Goal: Task Accomplishment & Management: Manage account settings

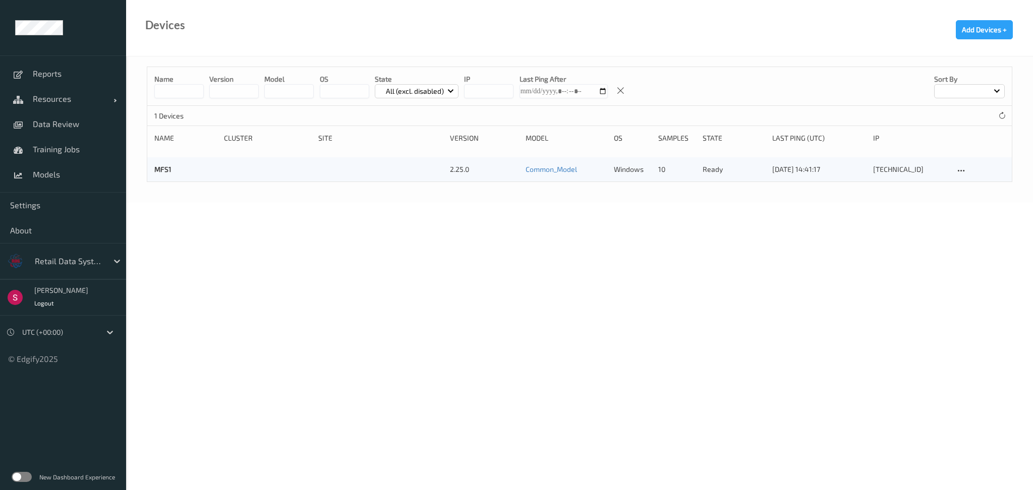
click at [437, 218] on body "Reports Resources Devices Clusters Sites Data Review Training Jobs Models Setti…" at bounding box center [516, 245] width 1033 height 490
click at [77, 102] on span "Resources" at bounding box center [73, 99] width 81 height 10
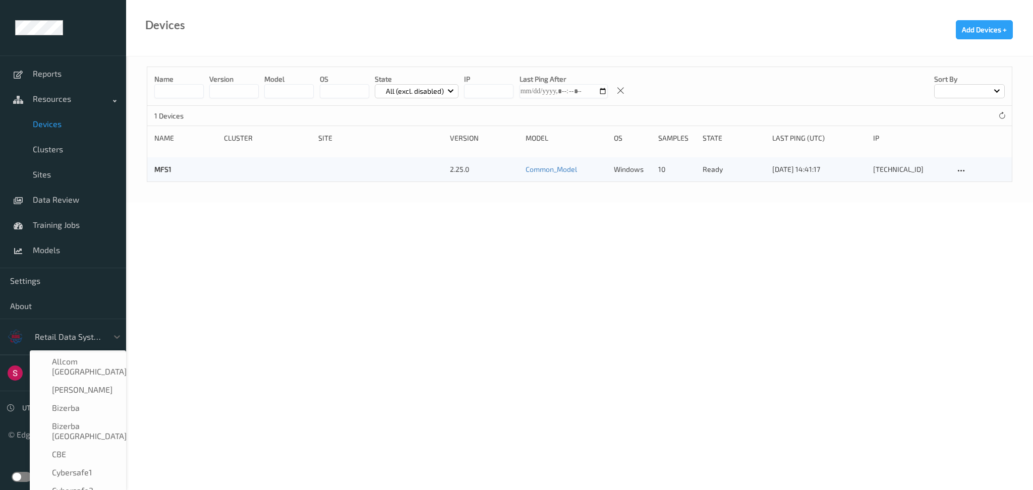
click at [67, 333] on div at bounding box center [69, 337] width 68 height 12
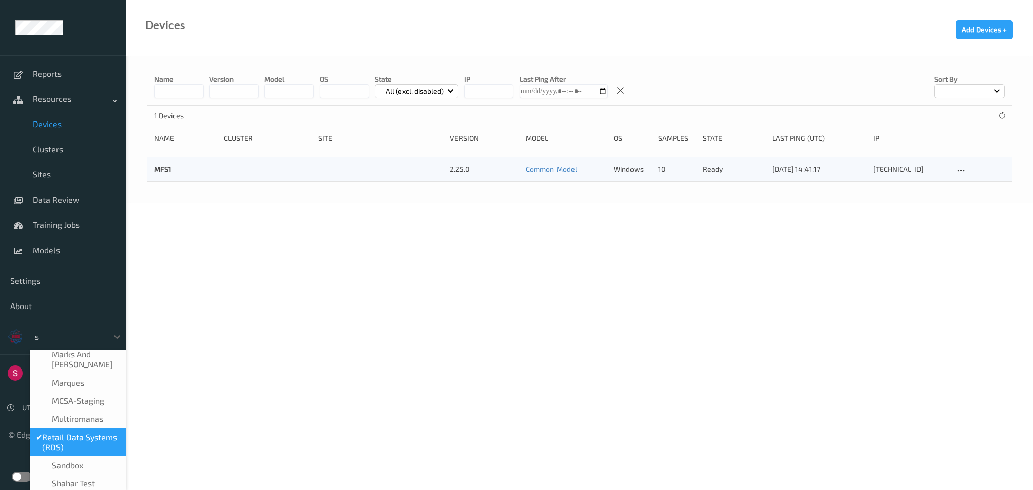
type input "sa"
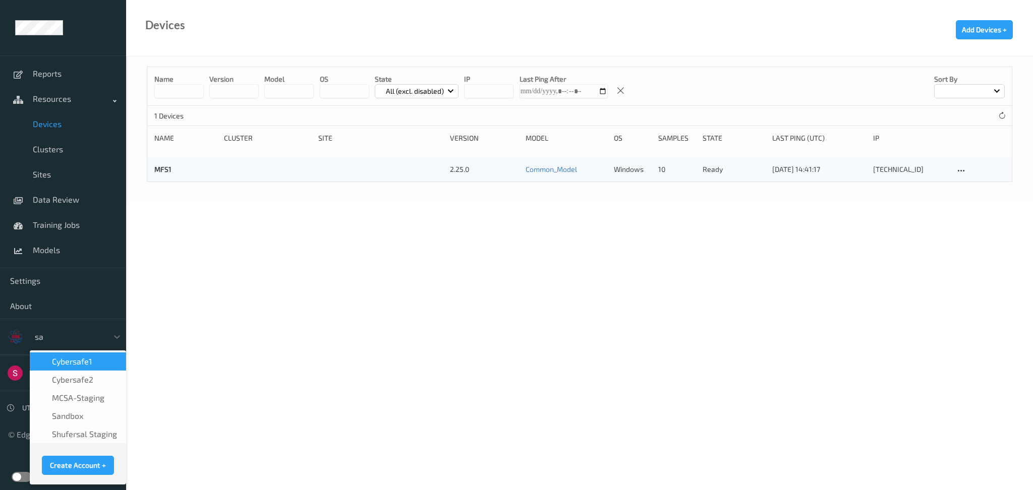
scroll to position [0, 0]
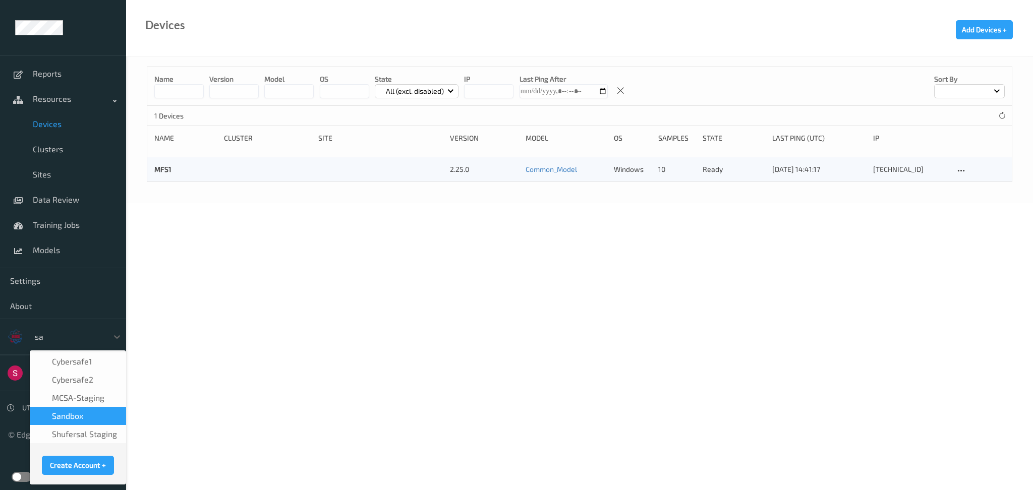
click at [65, 414] on span "sandbox" at bounding box center [67, 416] width 31 height 10
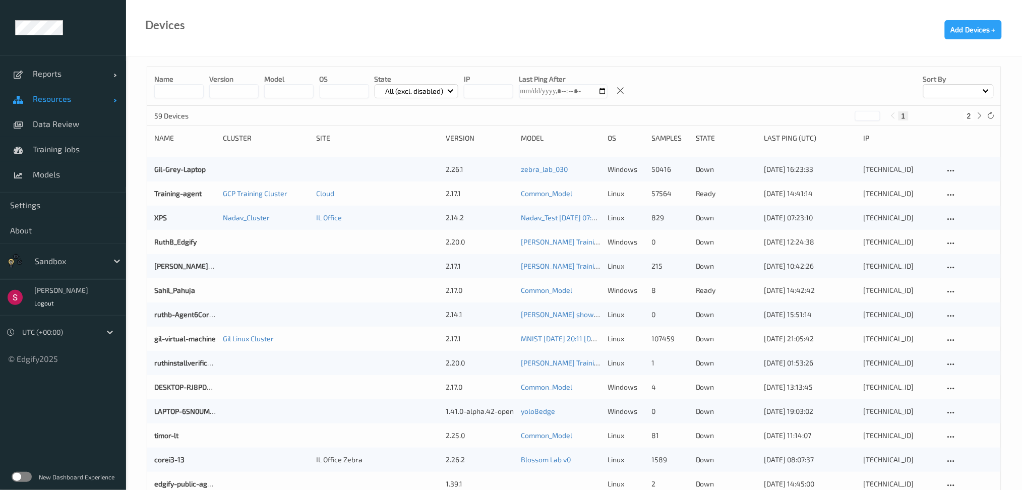
click at [60, 105] on link "Resources" at bounding box center [63, 98] width 126 height 25
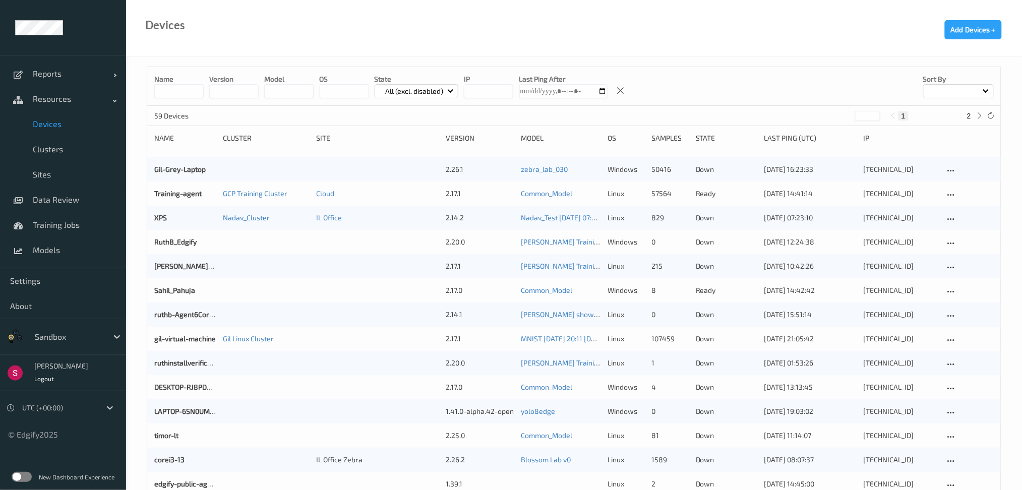
click at [64, 118] on link "Devices" at bounding box center [63, 123] width 126 height 25
click at [174, 89] on input at bounding box center [178, 91] width 49 height 14
click at [165, 284] on div "Sahil_Pahuja 2.17.0 Common_Model windows 8 ready [DATE] 14:42:42 [TECHNICAL_ID]" at bounding box center [574, 290] width 854 height 24
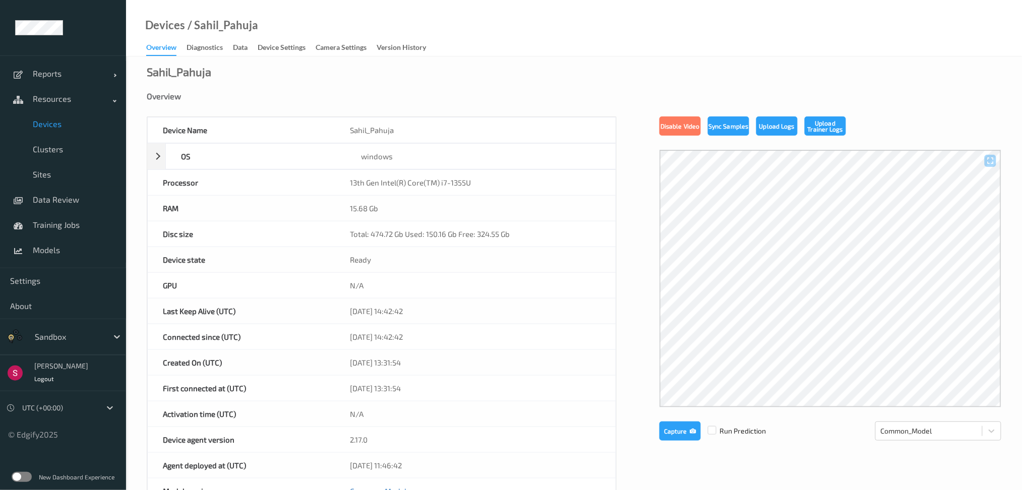
click at [203, 56] on div "Sahil_Pahuja Overview Device Name Sahil_Pahuja OS windows Platform Microsoft Wi…" at bounding box center [574, 453] width 896 height 794
click at [211, 51] on div "Diagnostics" at bounding box center [205, 48] width 36 height 13
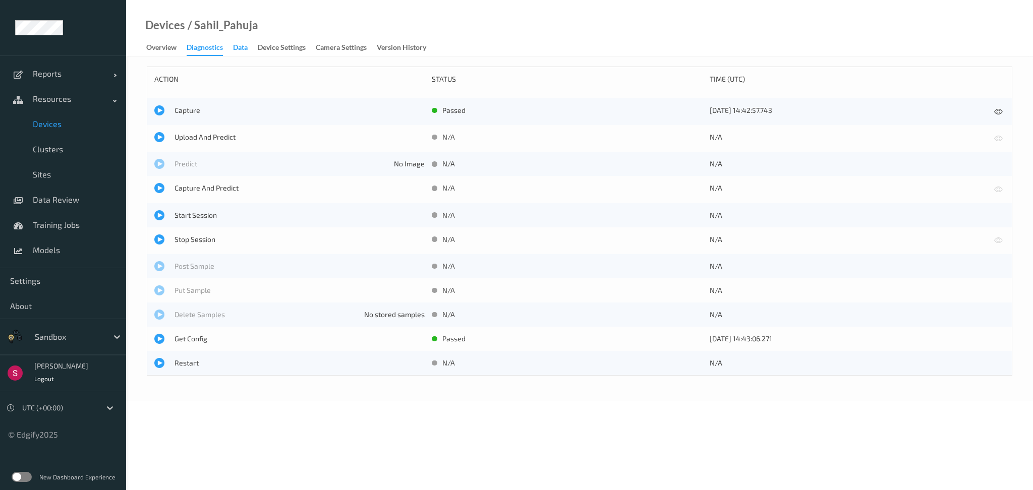
click at [240, 49] on div "Data" at bounding box center [240, 48] width 15 height 13
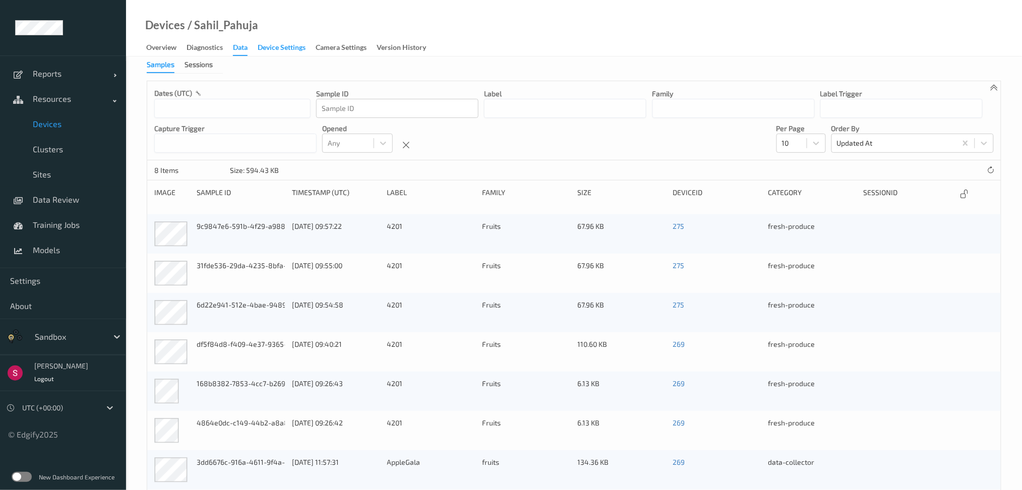
click at [276, 49] on div "Device Settings" at bounding box center [282, 48] width 48 height 13
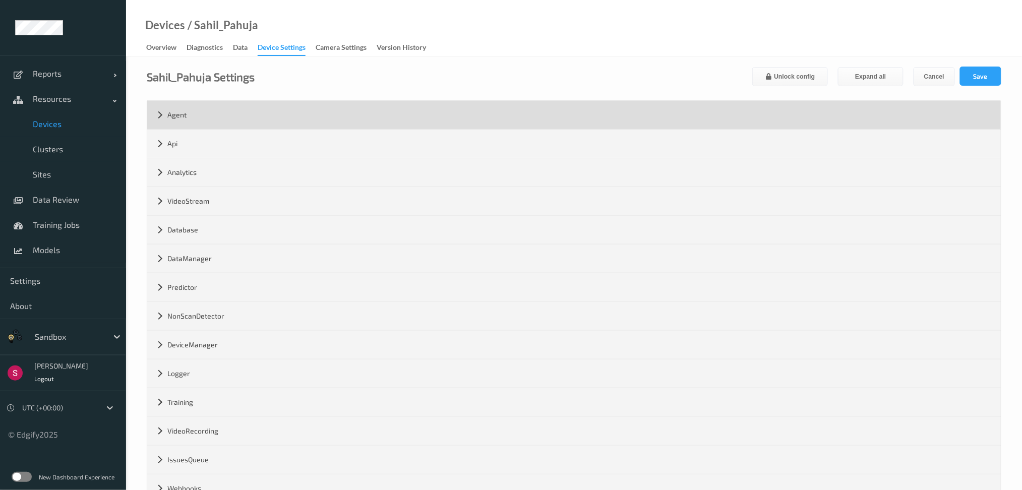
click at [223, 114] on div "Agent" at bounding box center [574, 115] width 854 height 28
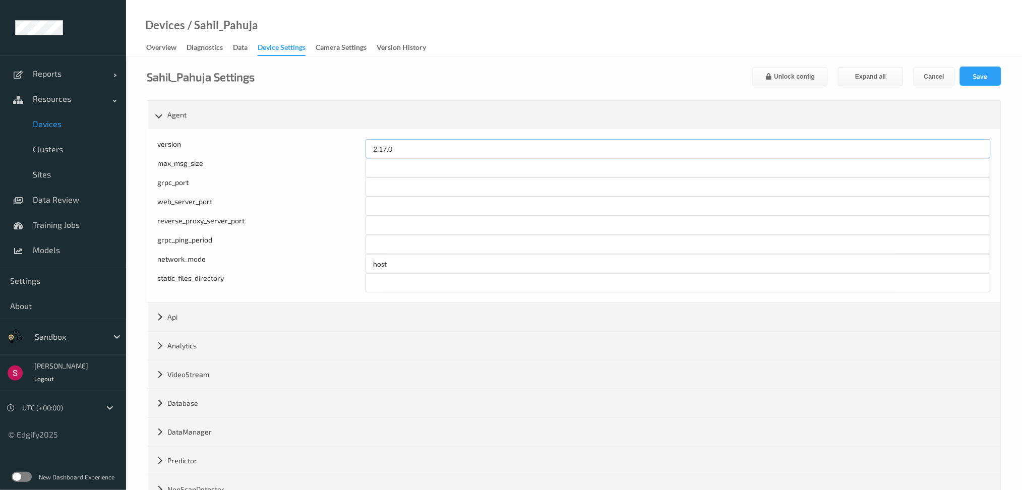
click at [423, 148] on input "2.17.0" at bounding box center [678, 148] width 625 height 19
click at [171, 53] on div "Overview" at bounding box center [161, 48] width 30 height 13
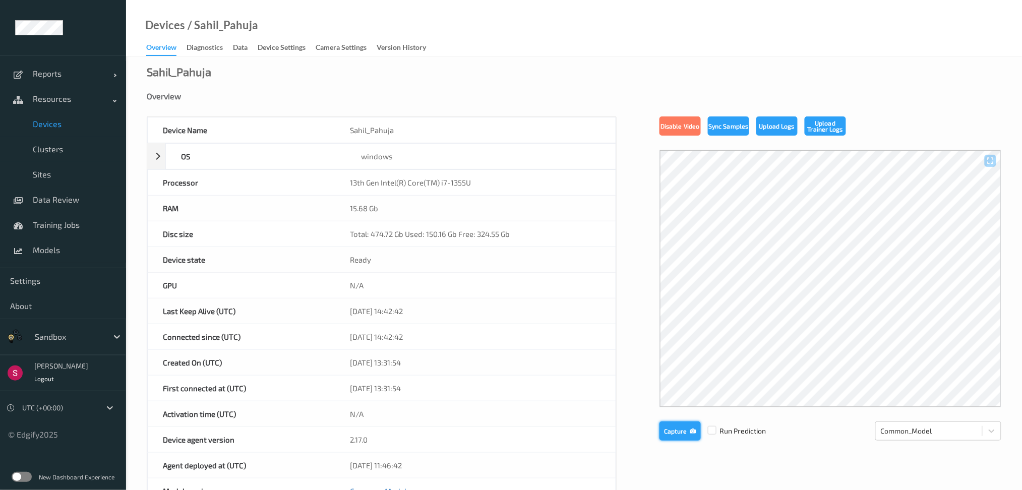
click at [682, 428] on button "Capture" at bounding box center [679, 431] width 41 height 19
click at [681, 431] on button "Capture" at bounding box center [679, 431] width 41 height 19
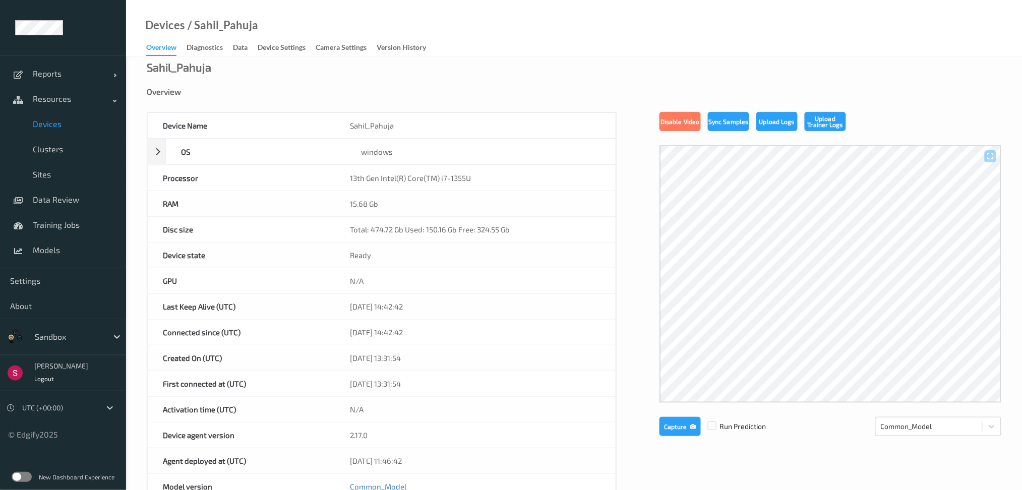
scroll to position [5, 0]
click at [665, 423] on button "Capture" at bounding box center [679, 425] width 41 height 19
click at [674, 420] on button "Capture" at bounding box center [679, 425] width 41 height 19
click at [691, 429] on button "Capture" at bounding box center [679, 425] width 41 height 19
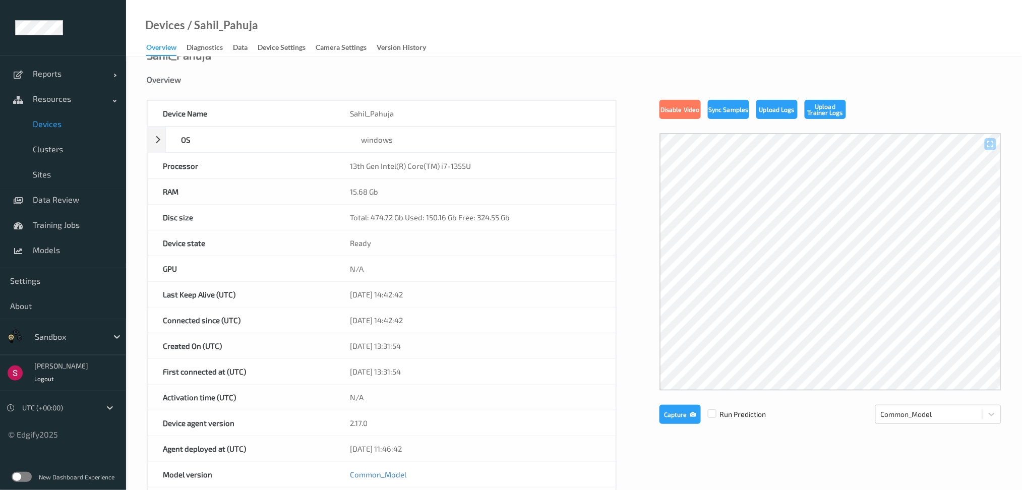
scroll to position [0, 0]
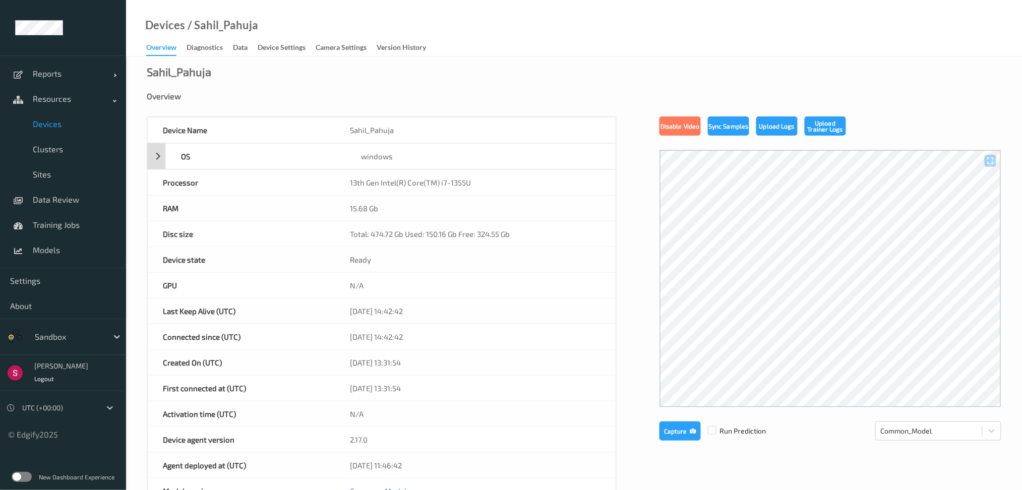
click at [158, 160] on div "OS windows" at bounding box center [381, 156] width 469 height 26
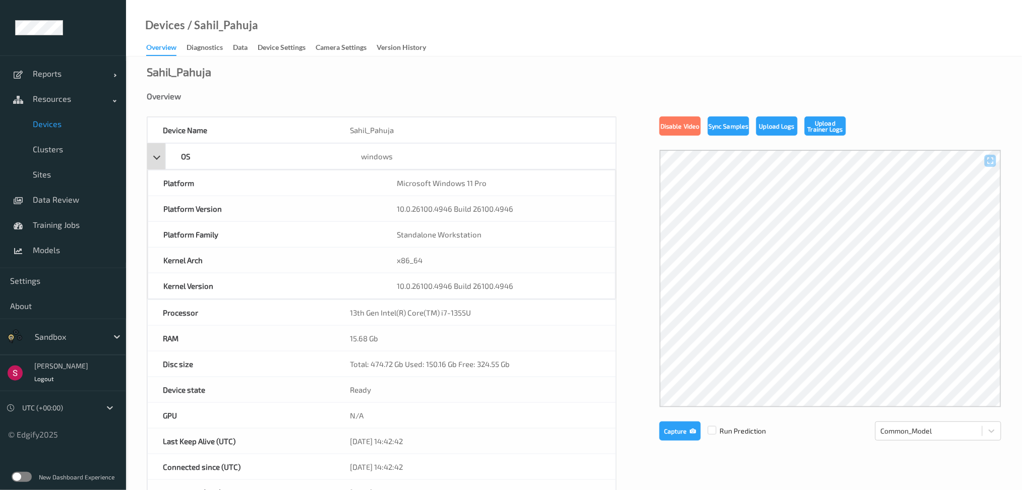
click at [158, 160] on div "OS windows" at bounding box center [381, 156] width 469 height 26
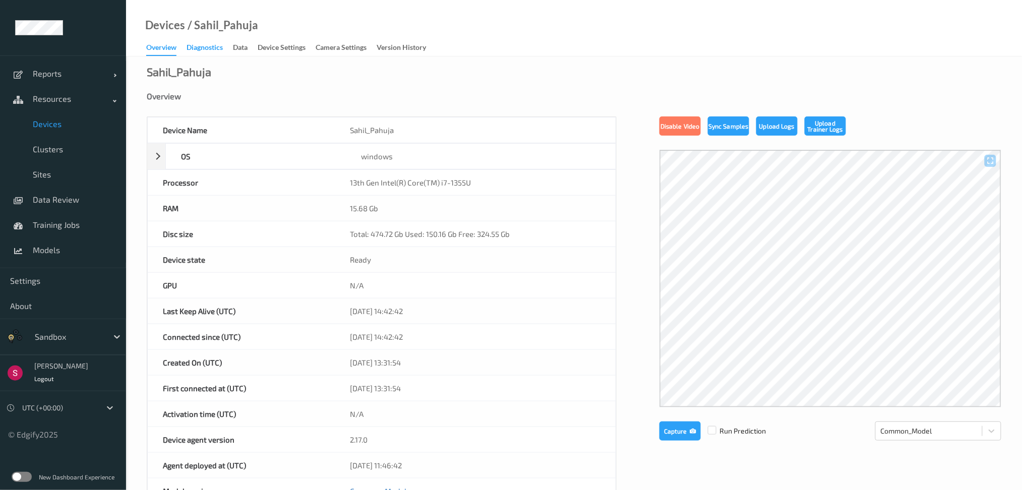
click at [193, 43] on div "Diagnostics" at bounding box center [205, 48] width 36 height 13
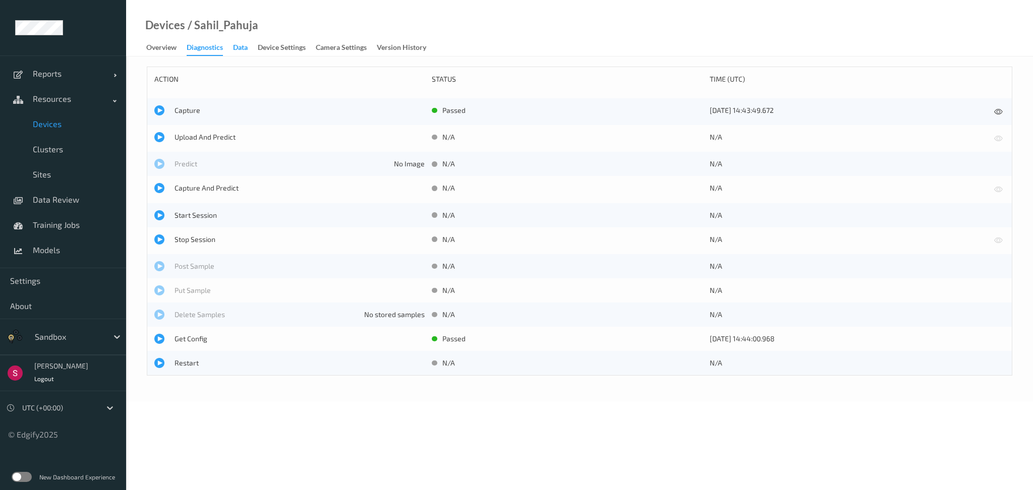
click at [242, 45] on div "Data" at bounding box center [240, 48] width 15 height 13
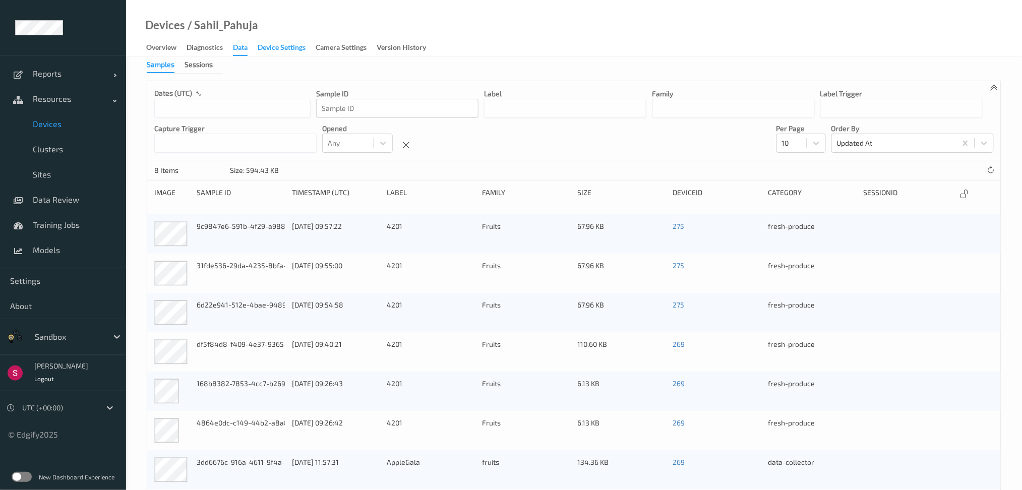
click at [291, 52] on div "Device Settings" at bounding box center [282, 48] width 48 height 13
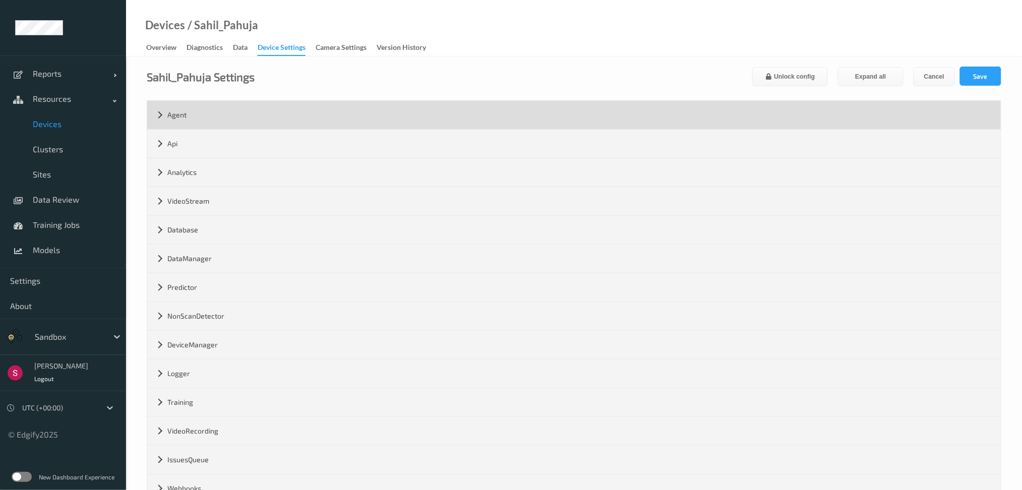
click at [244, 104] on div "Agent" at bounding box center [574, 115] width 854 height 28
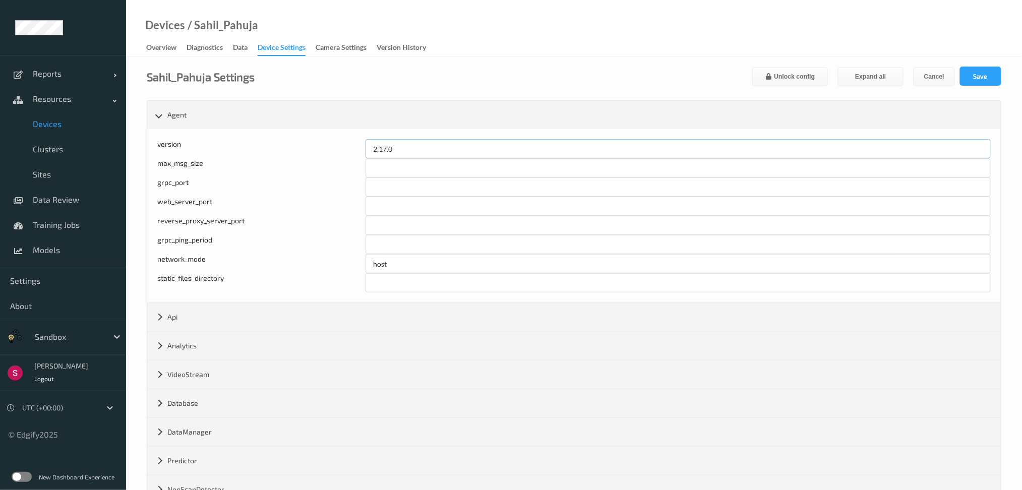
click at [410, 155] on input "2.17.0" at bounding box center [678, 148] width 625 height 19
click at [380, 151] on input "2.17.0" at bounding box center [678, 148] width 625 height 19
click at [385, 150] on input "2.17.0" at bounding box center [678, 148] width 625 height 19
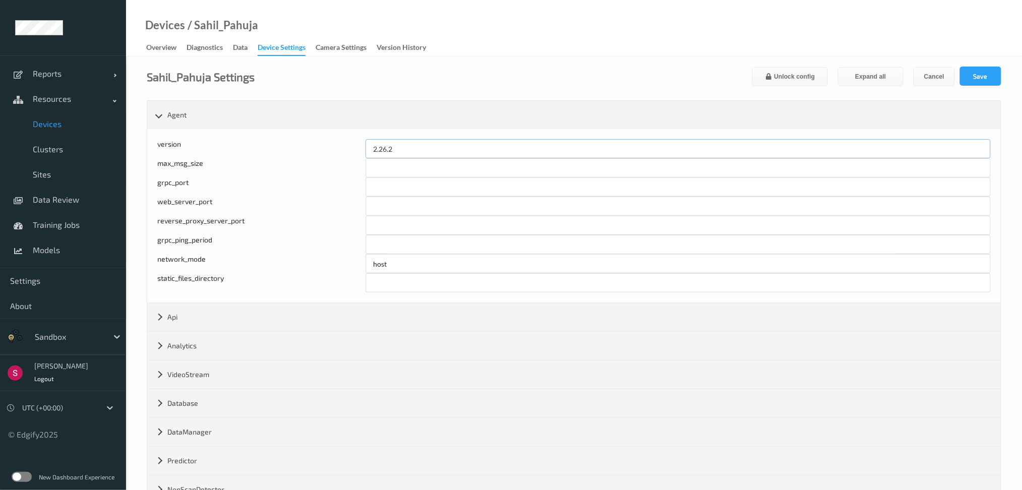
type input "2.26.2"
click at [960, 67] on button "Save" at bounding box center [980, 76] width 41 height 19
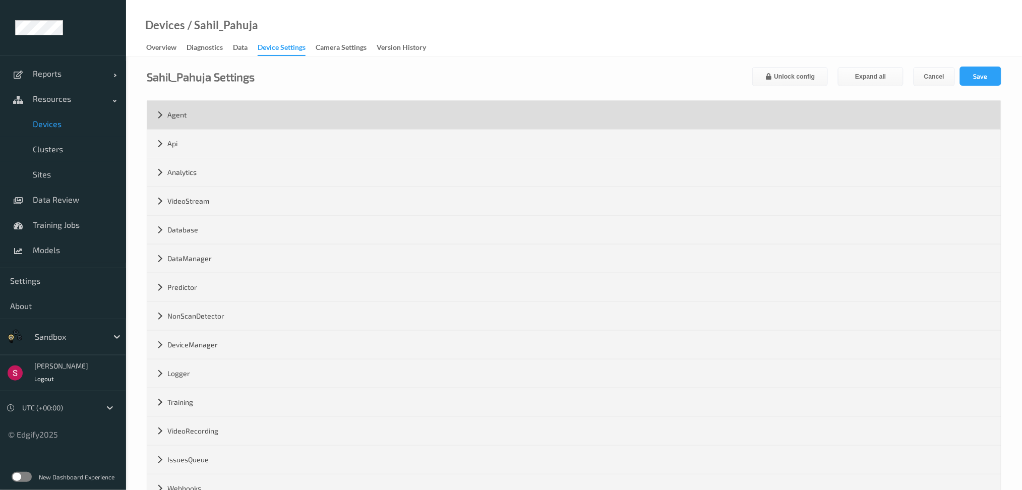
click at [256, 114] on div "Agent" at bounding box center [574, 115] width 854 height 28
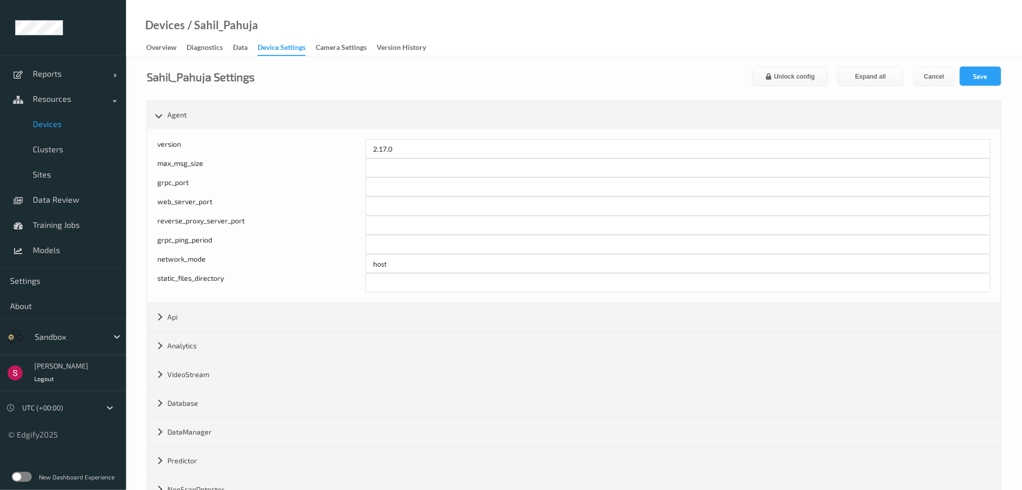
drag, startPoint x: 243, startPoint y: 53, endPoint x: 232, endPoint y: 53, distance: 10.6
click at [243, 53] on div "Data" at bounding box center [240, 48] width 15 height 13
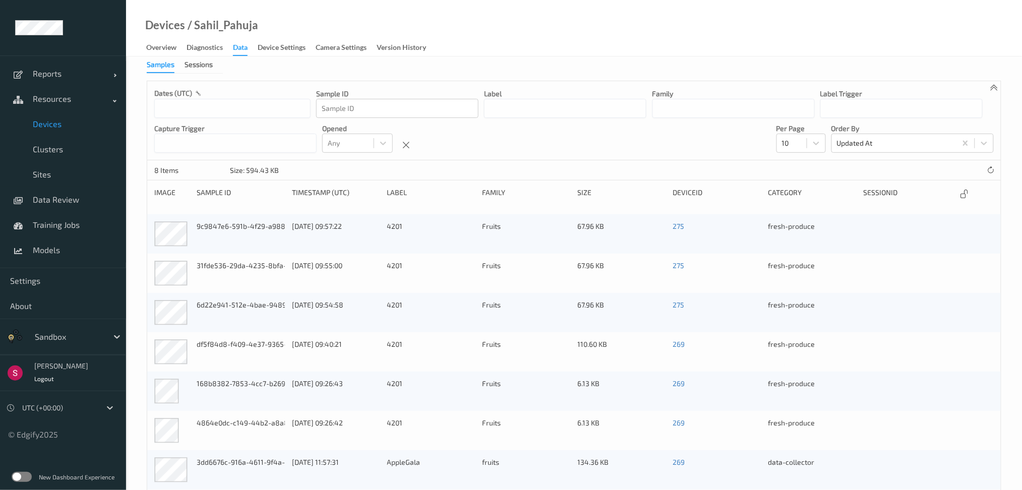
drag, startPoint x: 198, startPoint y: 47, endPoint x: 179, endPoint y: 47, distance: 18.7
click at [197, 47] on div "Diagnostics" at bounding box center [205, 48] width 36 height 13
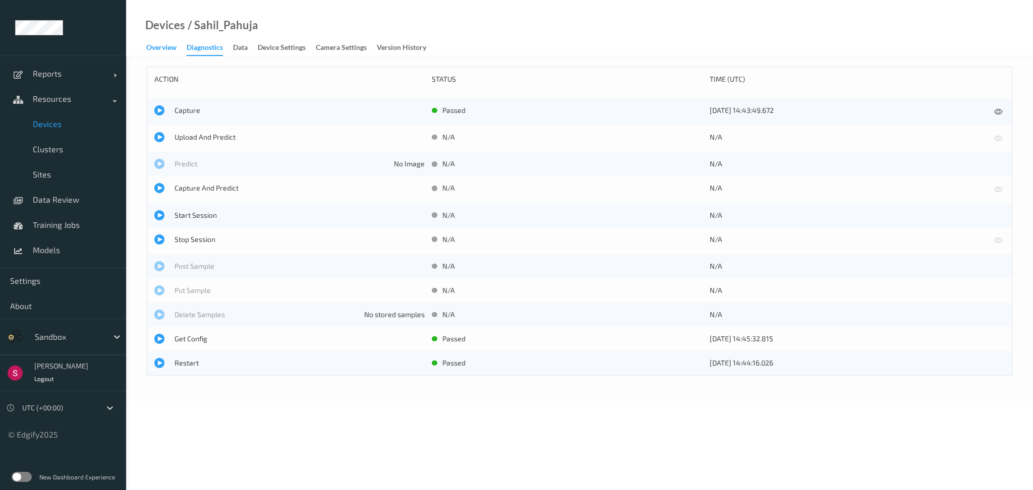
click at [160, 43] on div "Overview" at bounding box center [161, 48] width 30 height 13
